Goal: Task Accomplishment & Management: Use online tool/utility

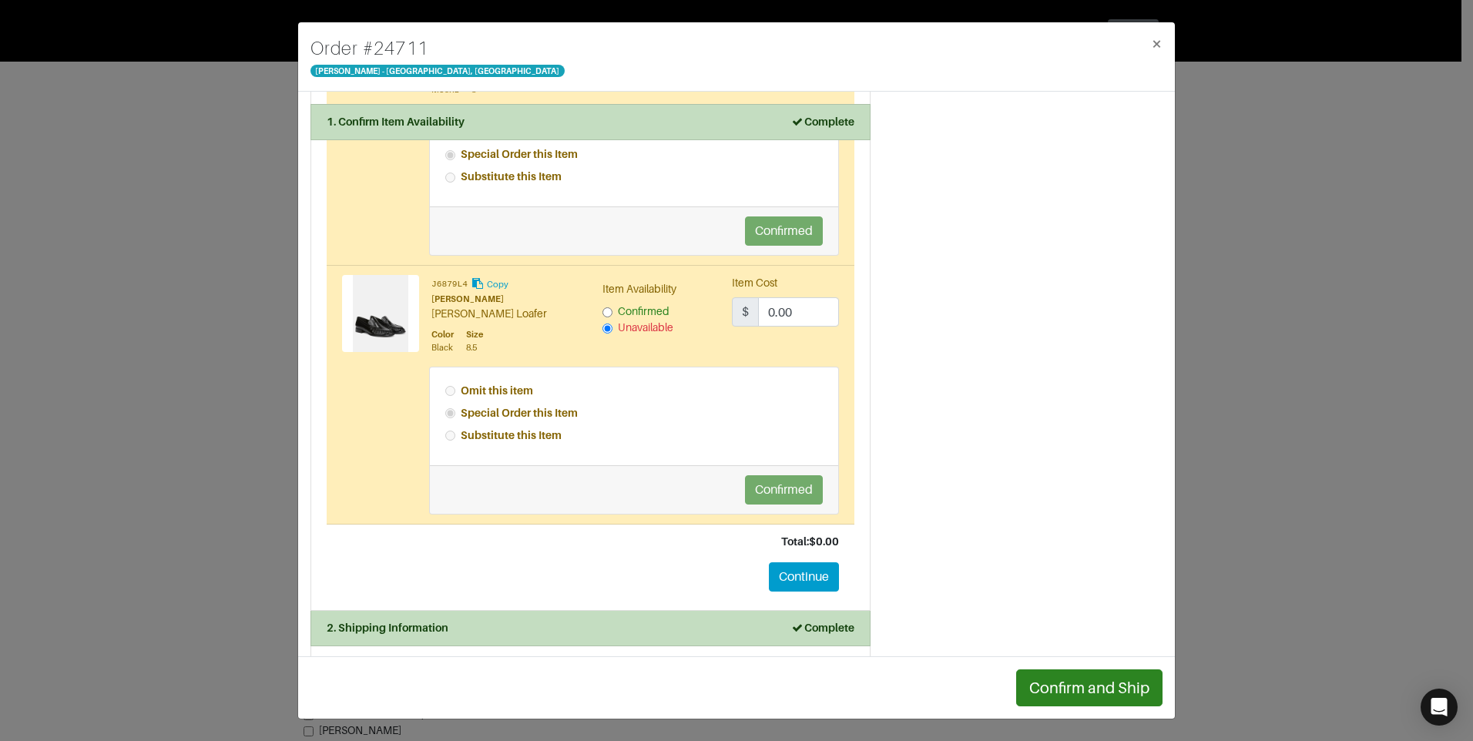
scroll to position [1613, 0]
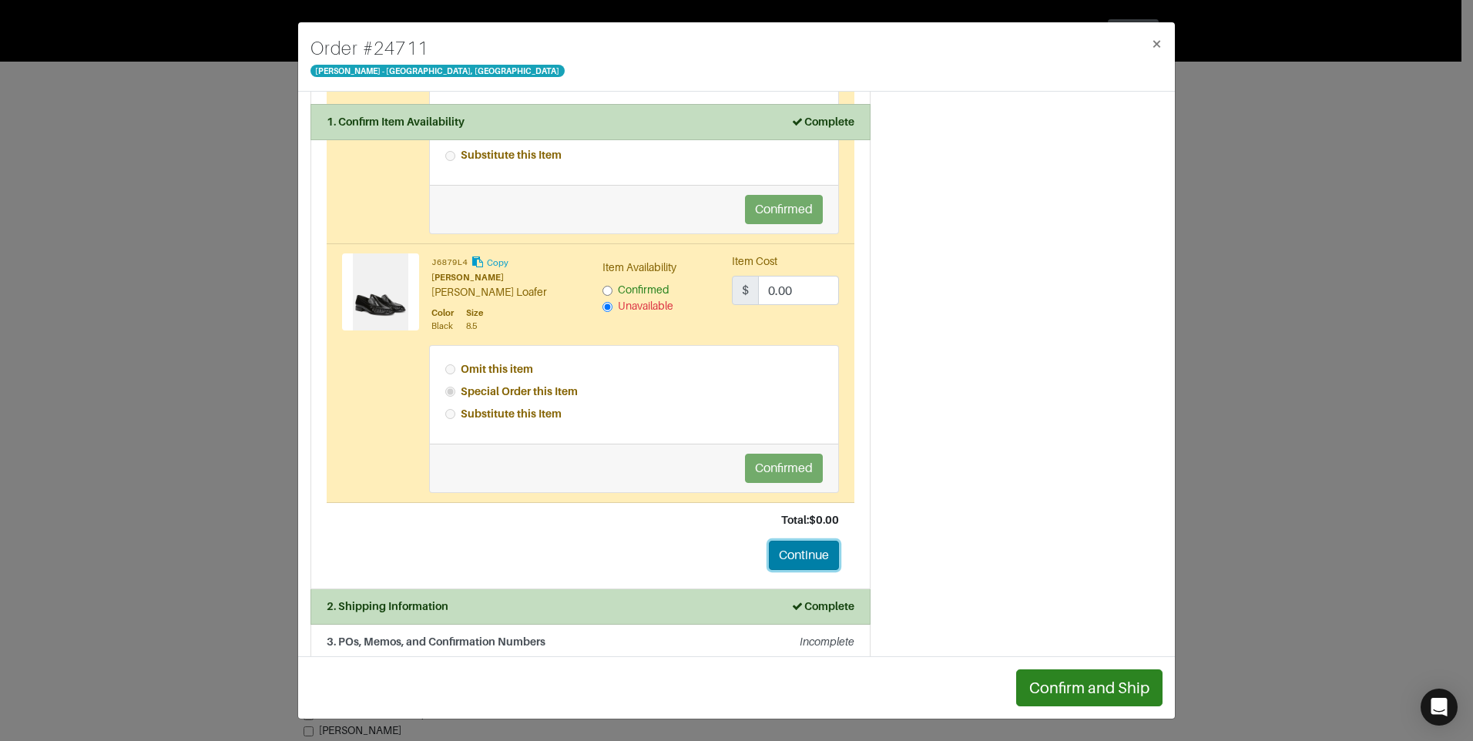
click at [792, 541] on button "Continue" at bounding box center [804, 555] width 70 height 29
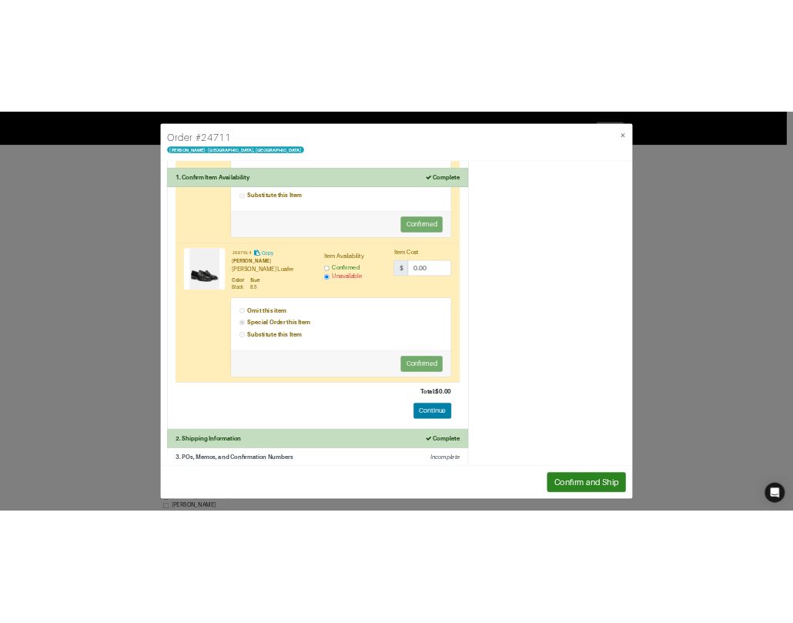
scroll to position [37, 0]
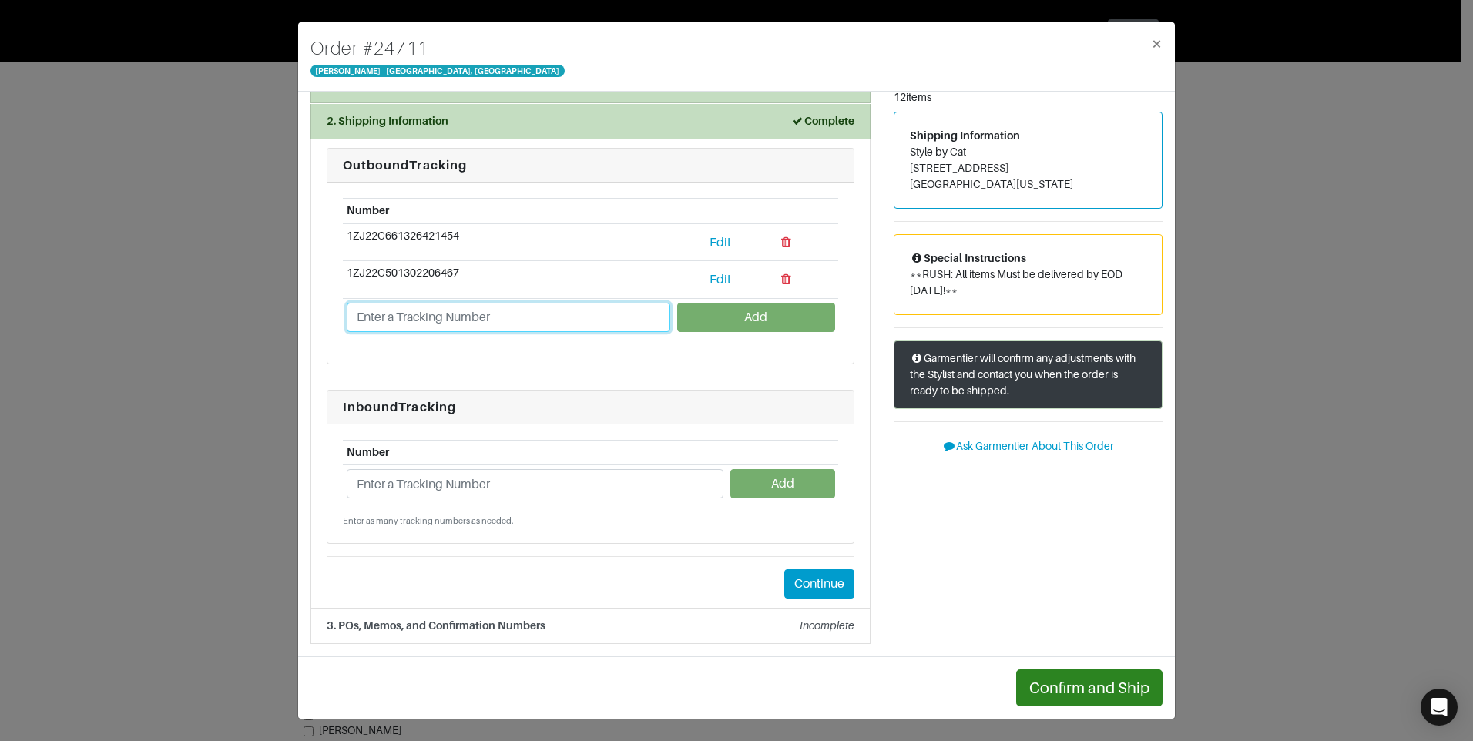
click at [540, 323] on input "text" at bounding box center [509, 317] width 324 height 29
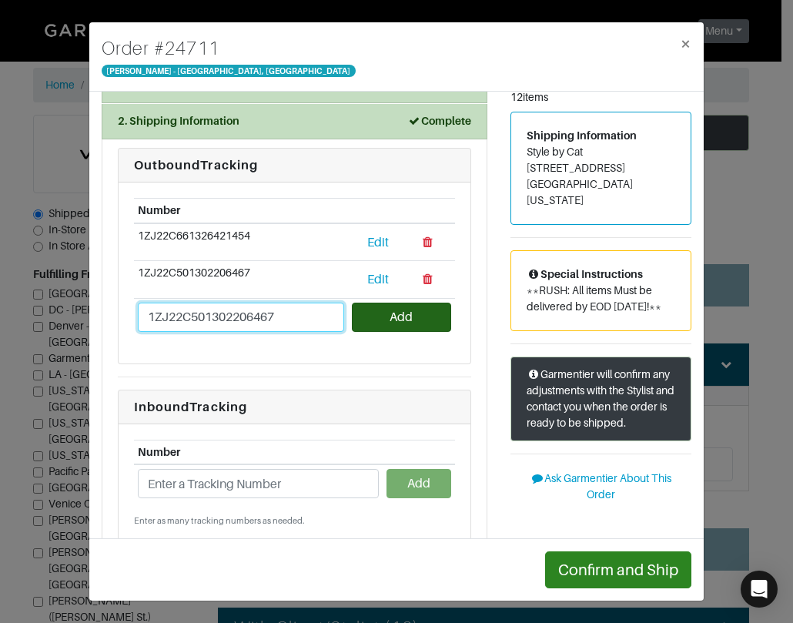
type input "1ZJ22C501302206467"
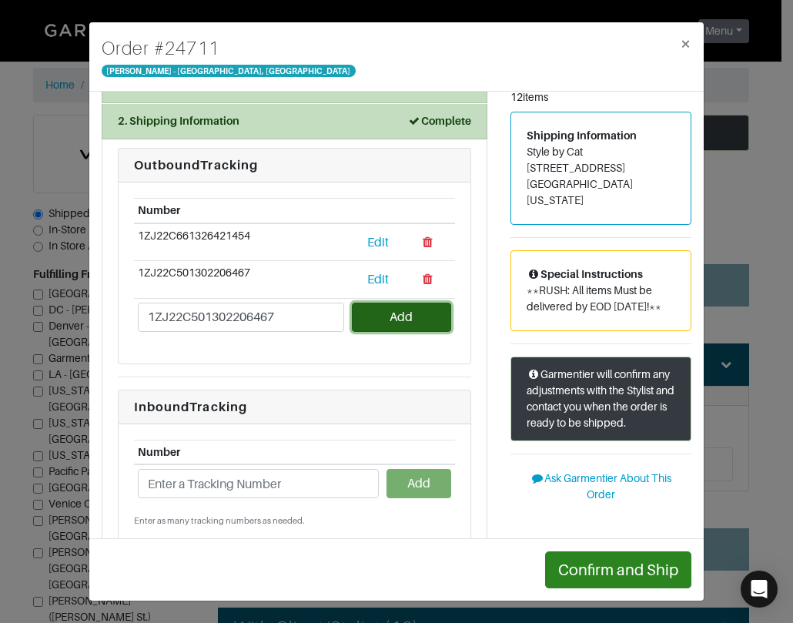
click at [421, 314] on button "Add" at bounding box center [401, 317] width 99 height 29
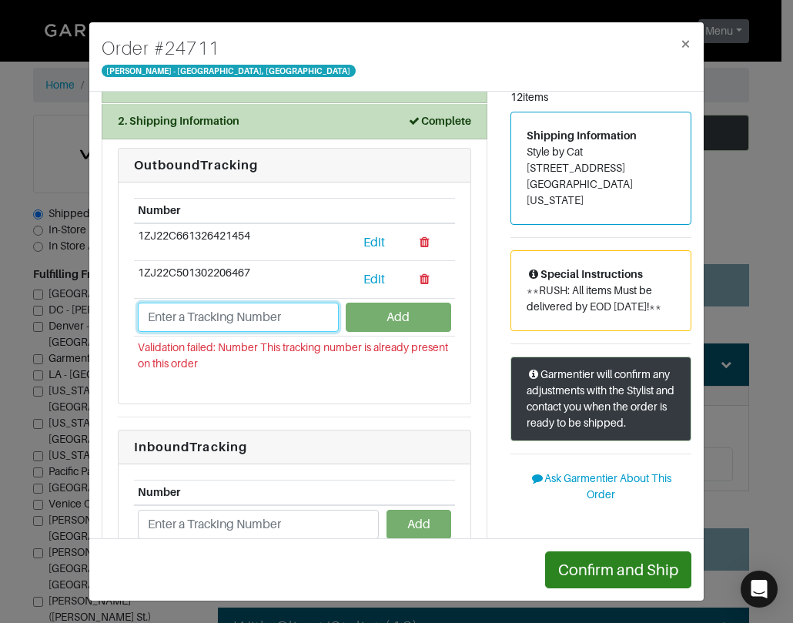
click at [243, 316] on input "text" at bounding box center [238, 317] width 201 height 29
type input "1ZJ22C501302206467"
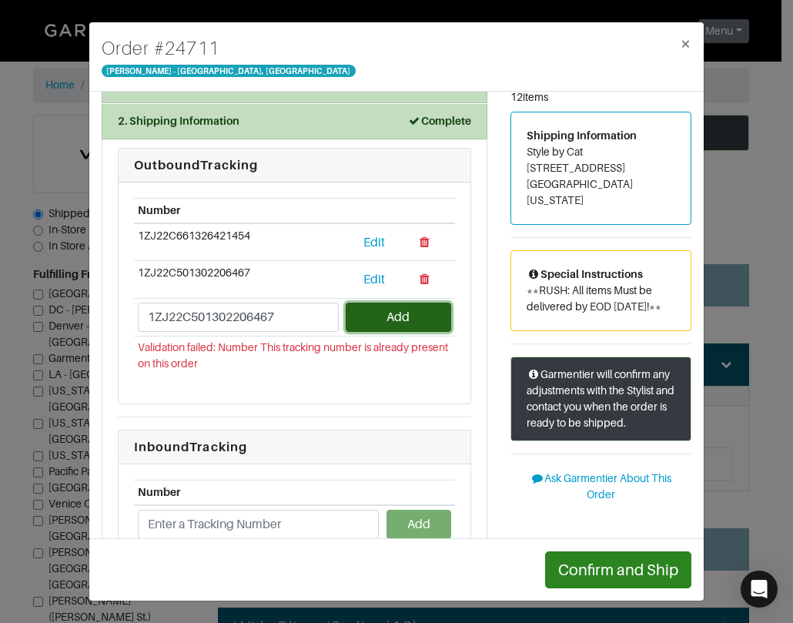
click at [409, 325] on button "Add" at bounding box center [399, 317] width 106 height 29
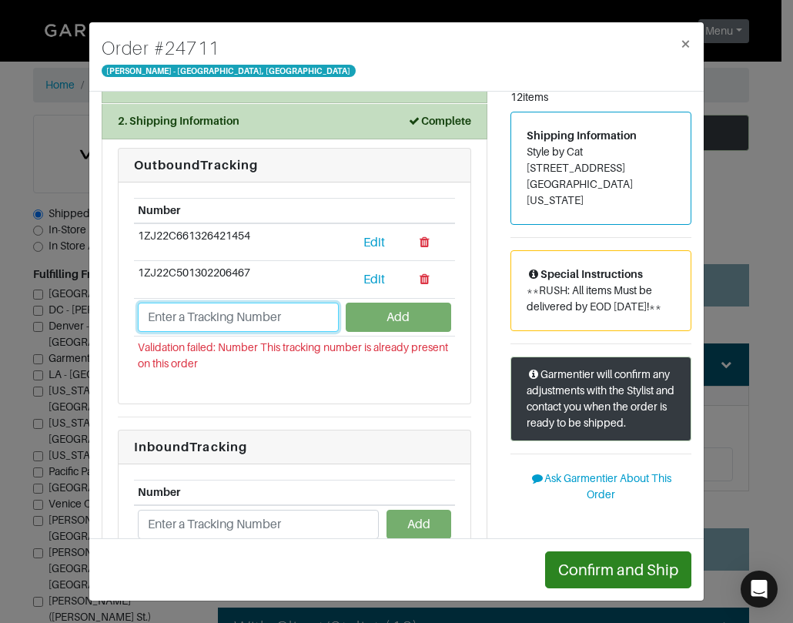
click at [198, 316] on input "text" at bounding box center [238, 317] width 201 height 29
type input "1ZJ22C501316673427"
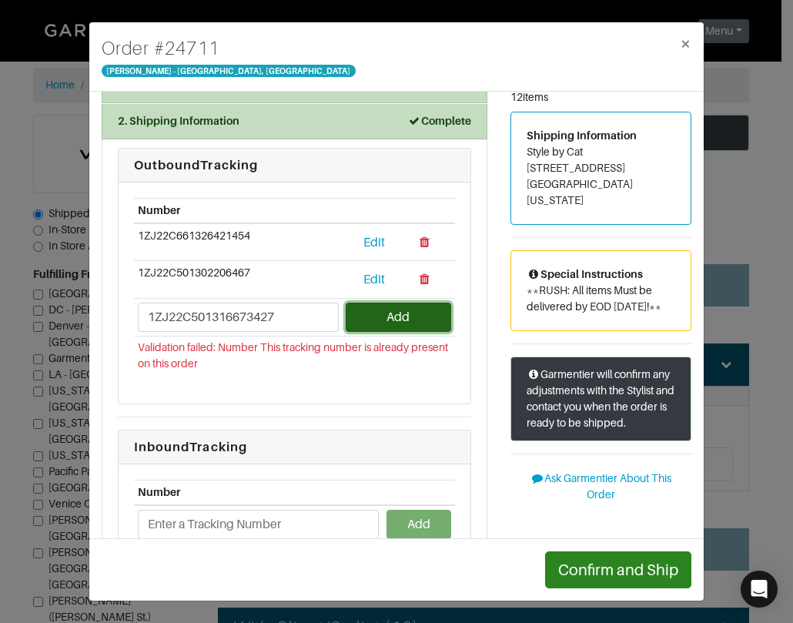
click at [401, 310] on button "Add" at bounding box center [399, 317] width 106 height 29
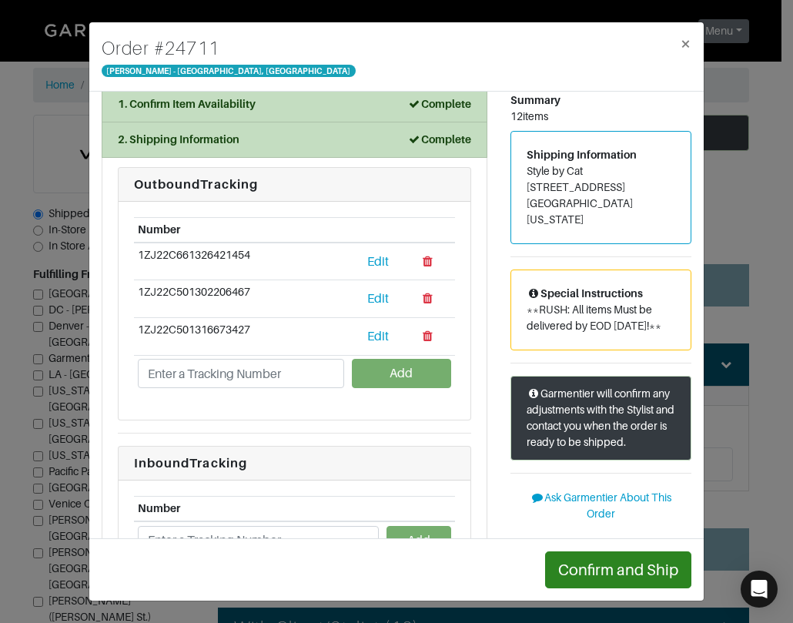
scroll to position [0, 0]
